Goal: Task Accomplishment & Management: Complete application form

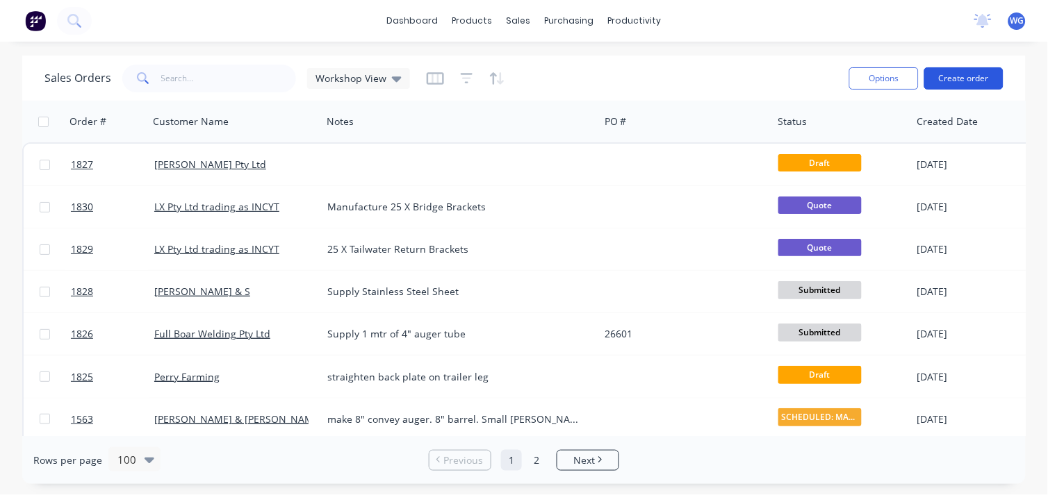
click at [946, 75] on button "Create order" at bounding box center [963, 78] width 79 height 22
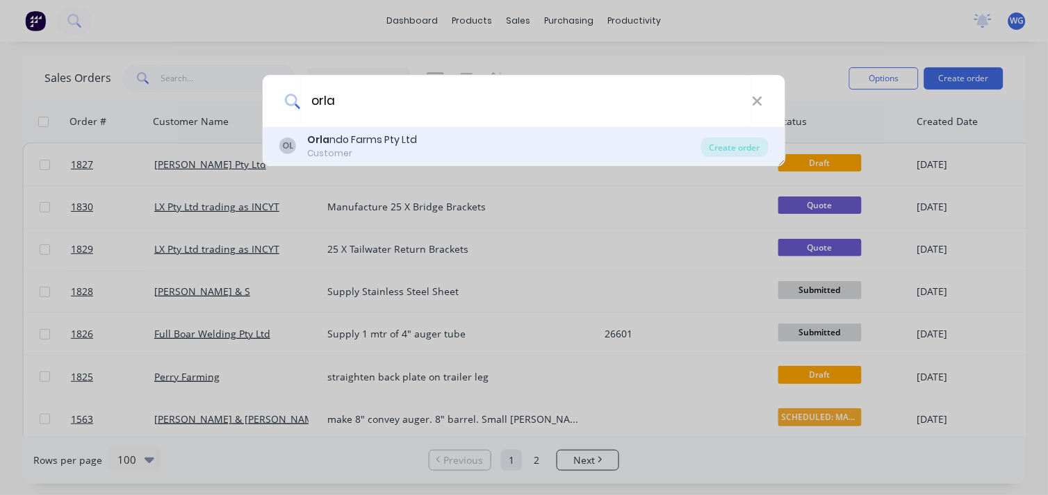
type input "orla"
click at [361, 154] on div "Customer" at bounding box center [362, 153] width 110 height 13
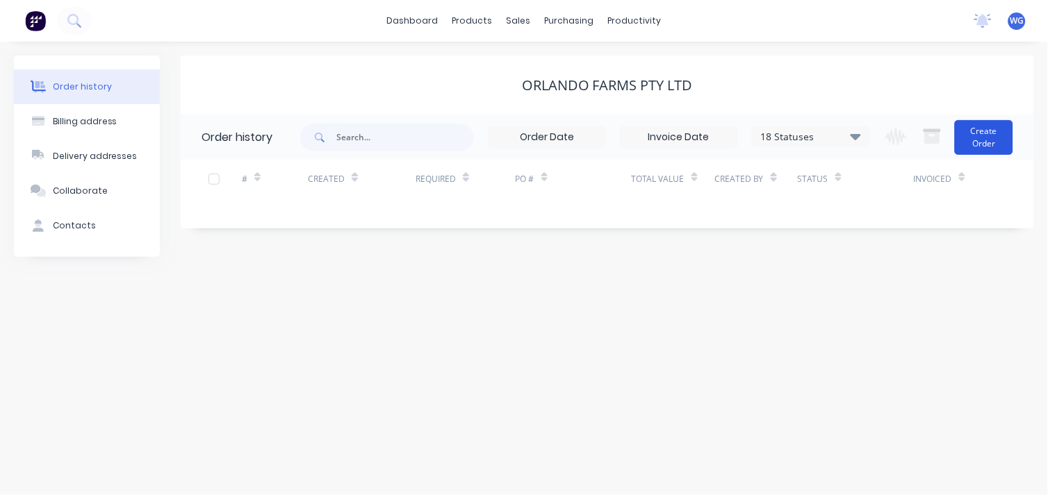
click at [995, 137] on button "Create Order" at bounding box center [984, 137] width 58 height 35
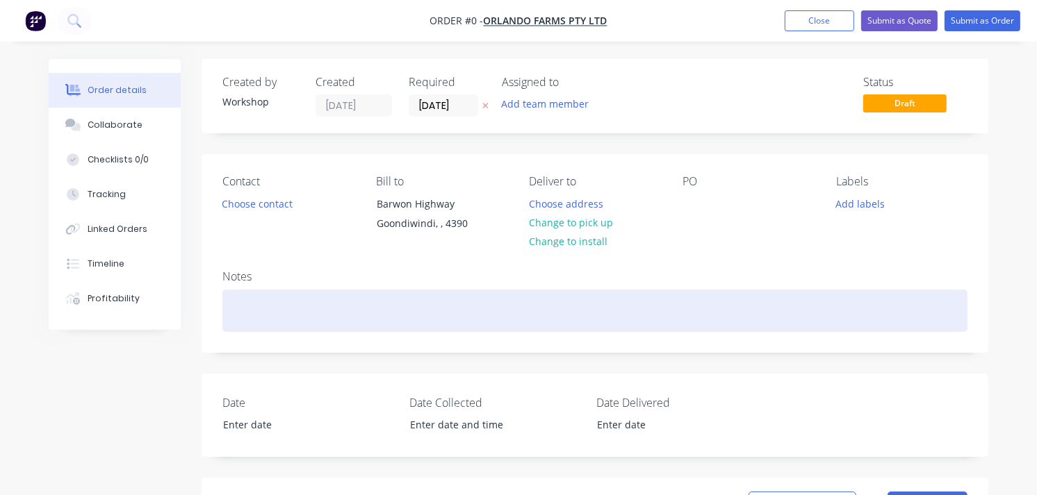
click at [287, 297] on div at bounding box center [594, 311] width 745 height 42
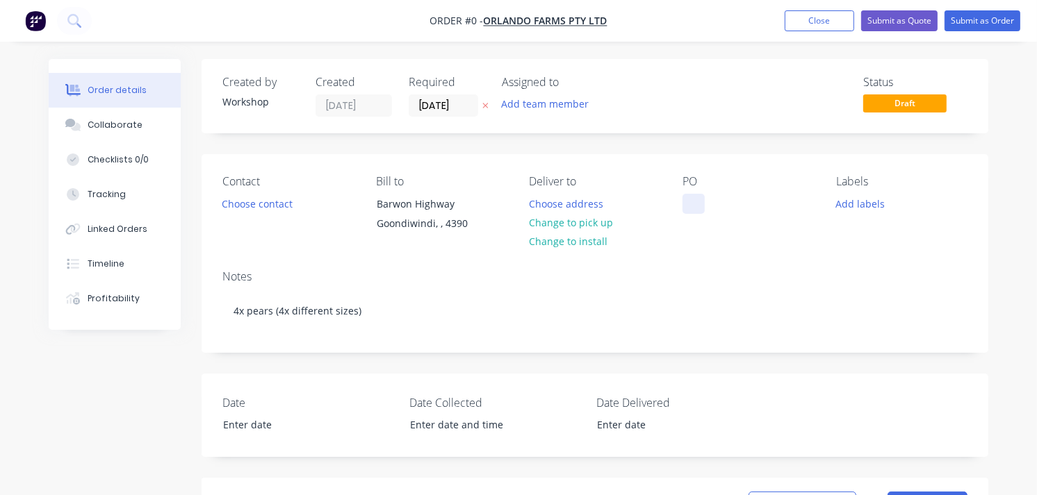
click at [696, 208] on div "Order details Collaborate Checklists 0/0 Tracking Linked Orders Timeline Profit…" at bounding box center [518, 494] width 967 height 870
click at [971, 21] on button "Submit as Order" at bounding box center [982, 20] width 76 height 21
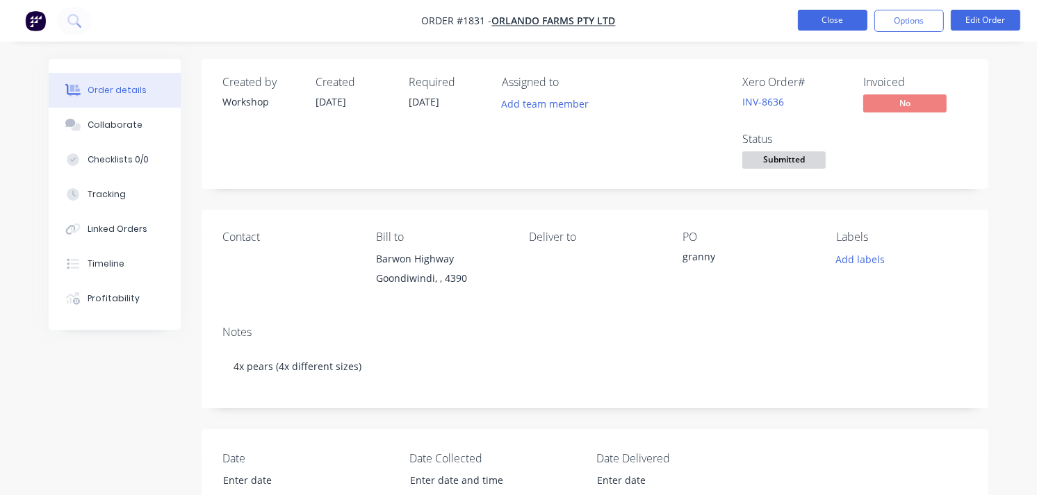
click at [837, 28] on button "Close" at bounding box center [832, 20] width 69 height 21
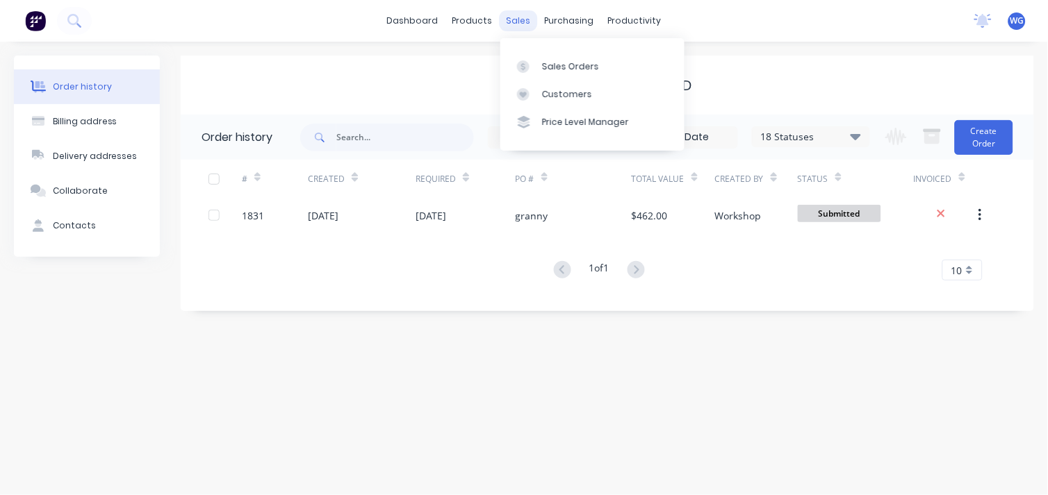
click at [516, 18] on div "sales" at bounding box center [519, 20] width 38 height 21
click at [545, 66] on div "Sales Orders" at bounding box center [570, 66] width 57 height 13
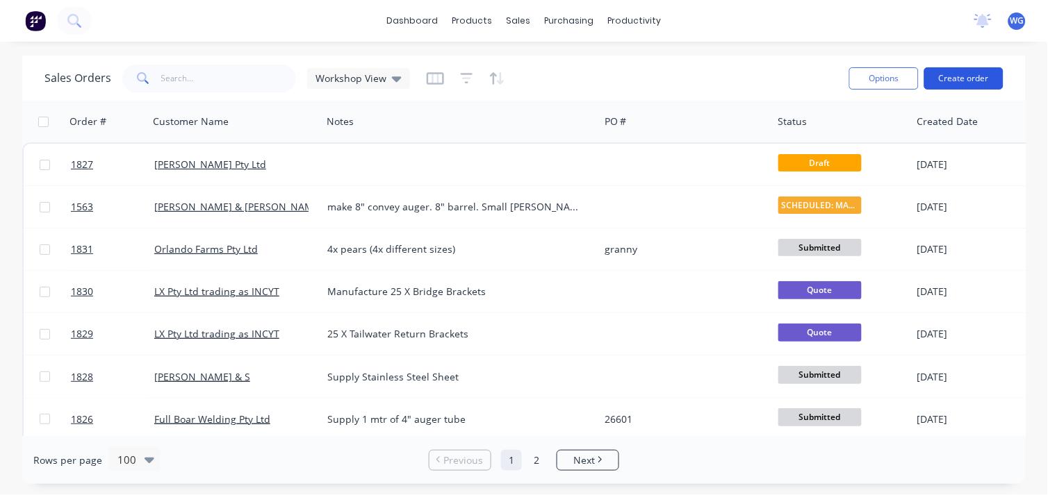
click at [948, 73] on button "Create order" at bounding box center [963, 78] width 79 height 22
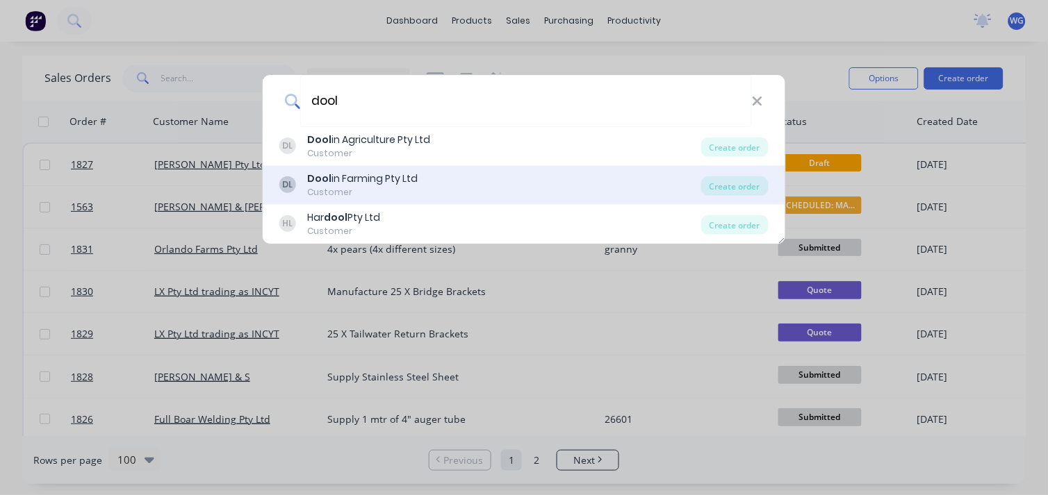
type input "dool"
click at [372, 184] on div "Dool in Farming Pty Ltd" at bounding box center [362, 179] width 110 height 15
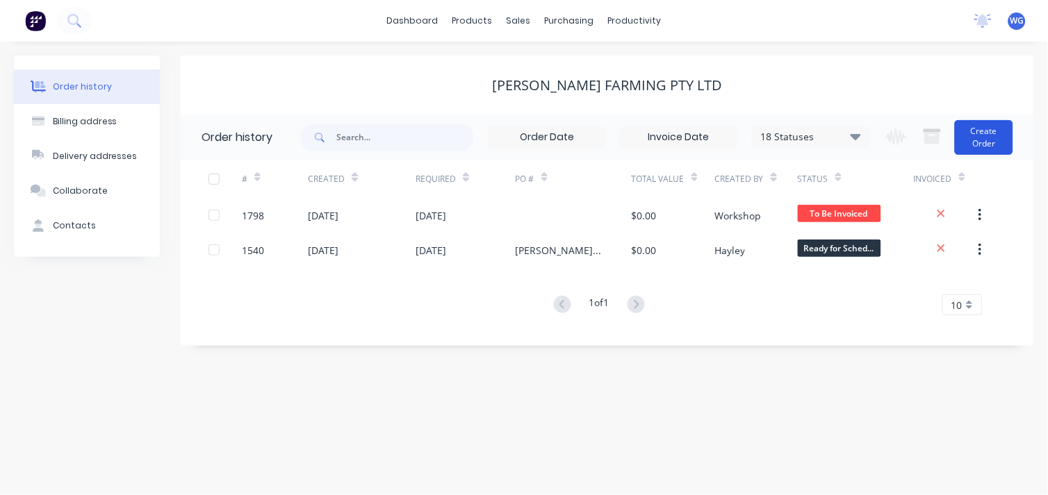
click at [976, 135] on button "Create Order" at bounding box center [984, 137] width 58 height 35
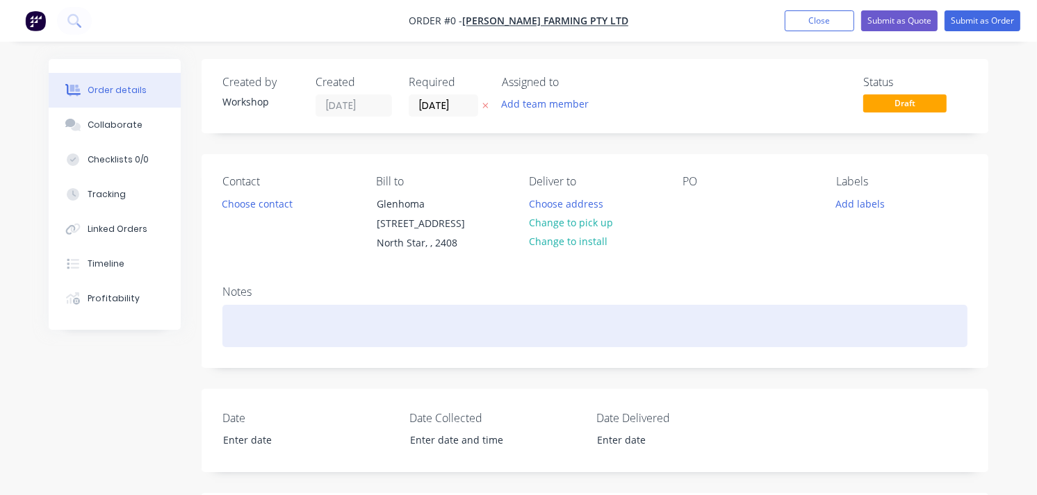
click at [249, 329] on div at bounding box center [594, 326] width 745 height 42
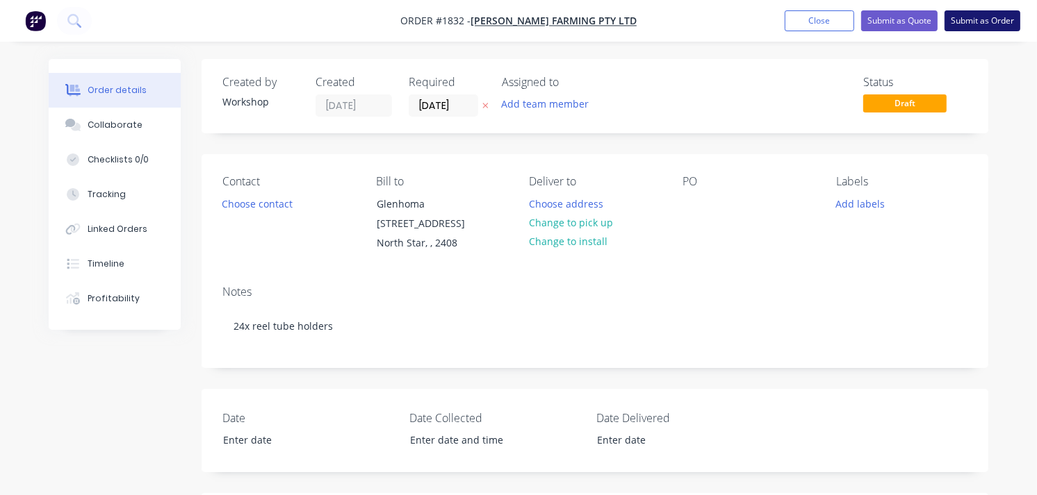
click at [971, 22] on button "Submit as Order" at bounding box center [982, 20] width 76 height 21
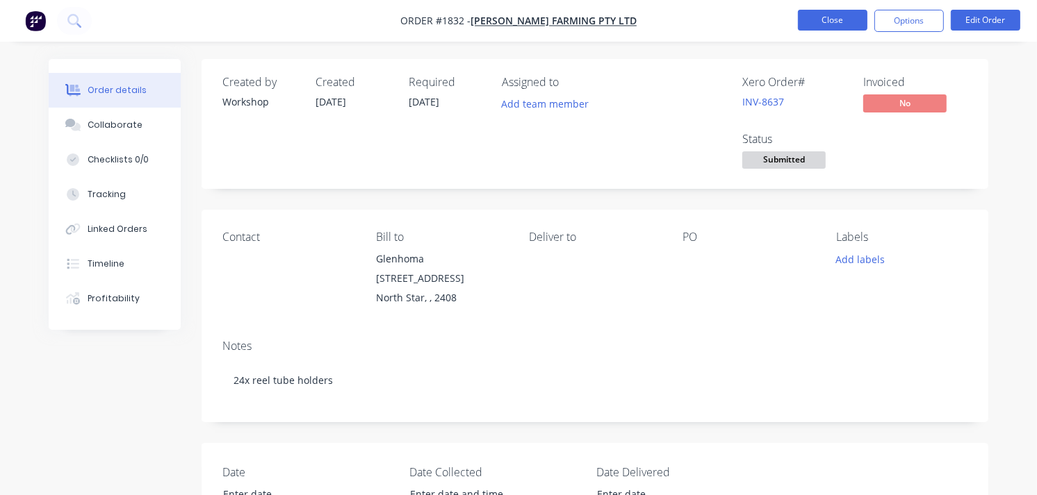
click at [834, 17] on button "Close" at bounding box center [832, 20] width 69 height 21
